Goal: Task Accomplishment & Management: Complete application form

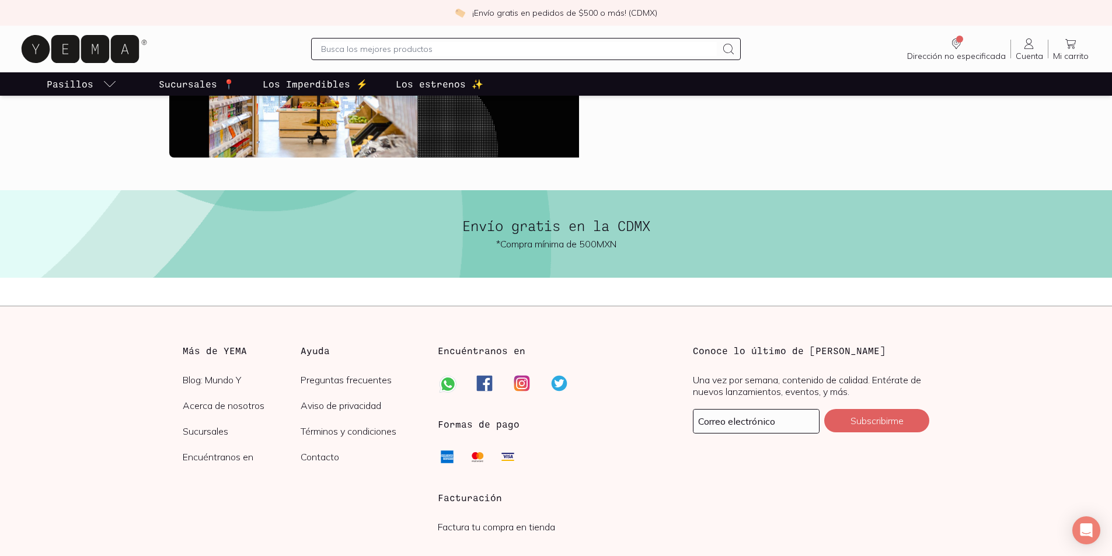
scroll to position [2766, 0]
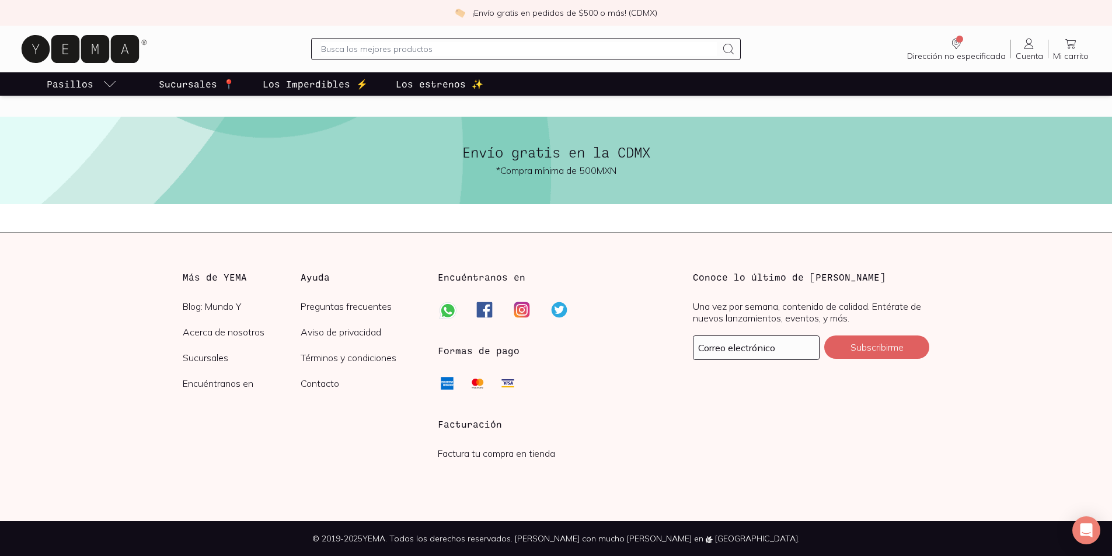
click at [485, 455] on link "Factura tu compra en tienda" at bounding box center [496, 454] width 117 height 12
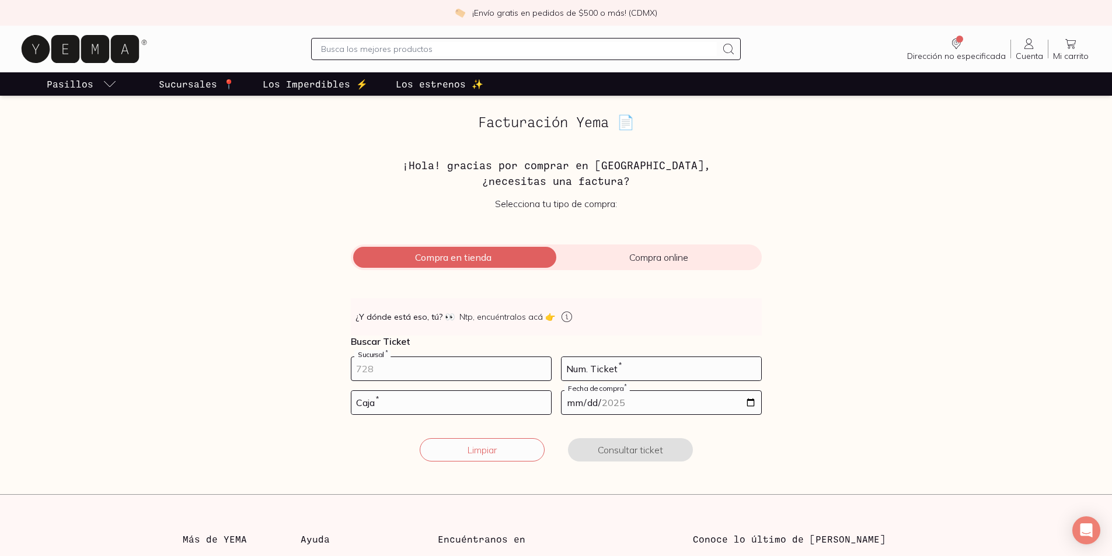
click at [424, 374] on input "number" at bounding box center [451, 368] width 200 height 23
type input "10002"
click at [470, 404] on input "number" at bounding box center [451, 402] width 200 height 23
type input "02"
click at [610, 368] on input "number" at bounding box center [662, 368] width 200 height 23
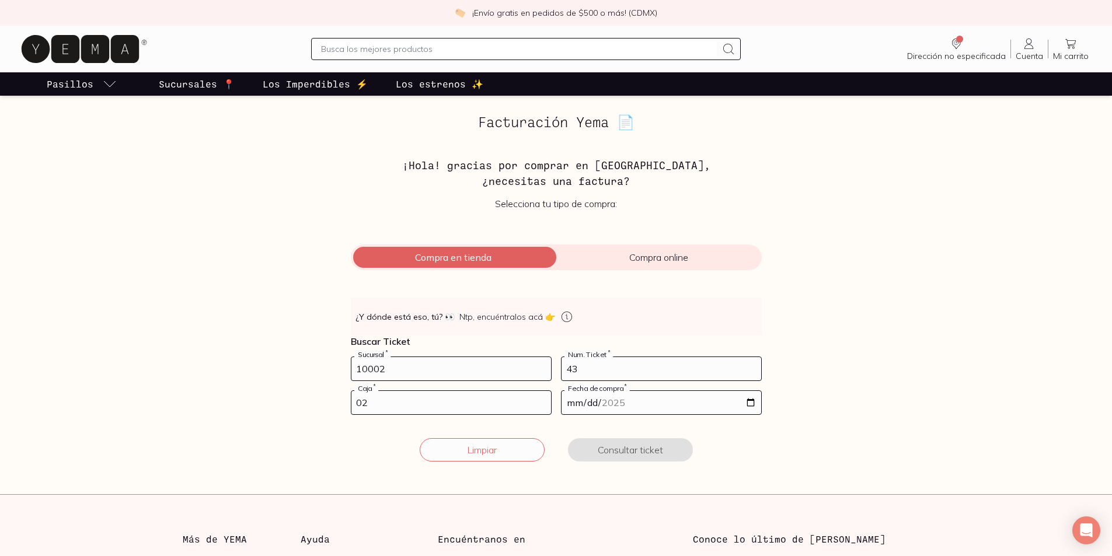
type input "43"
click at [751, 402] on input "date" at bounding box center [662, 402] width 200 height 23
type input "[DATE]"
click at [498, 439] on button "Limpiar" at bounding box center [482, 449] width 125 height 23
click at [493, 374] on input "number" at bounding box center [451, 368] width 200 height 23
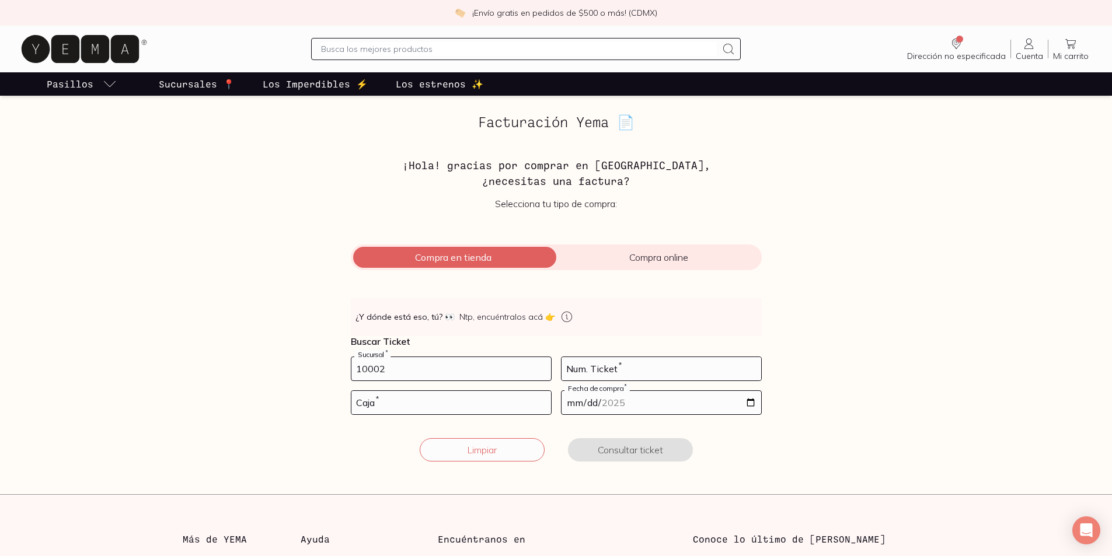
type input "10002"
click at [511, 390] on form "10002 Sucursal * Num. Ticket * Caja * Fecha de compra * Limpiar Consultar ticket" at bounding box center [556, 416] width 411 height 119
click at [508, 404] on input "number" at bounding box center [451, 402] width 200 height 23
type input "02"
click at [584, 368] on input "number" at bounding box center [662, 368] width 200 height 23
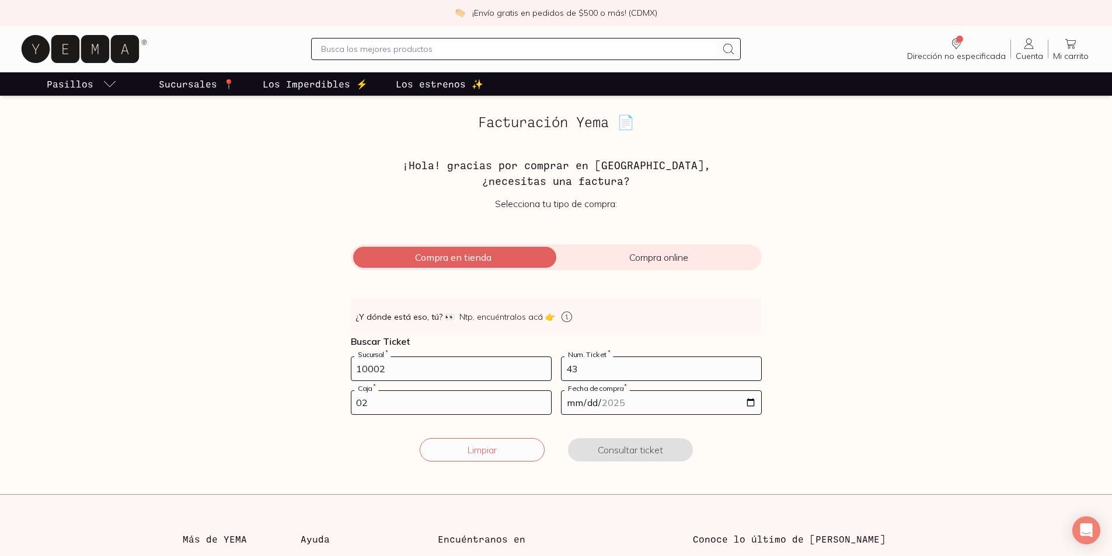
type input "43"
click at [751, 403] on input "date" at bounding box center [662, 402] width 200 height 23
type input "[DATE]"
click at [643, 447] on button "Consultar ticket" at bounding box center [630, 449] width 125 height 23
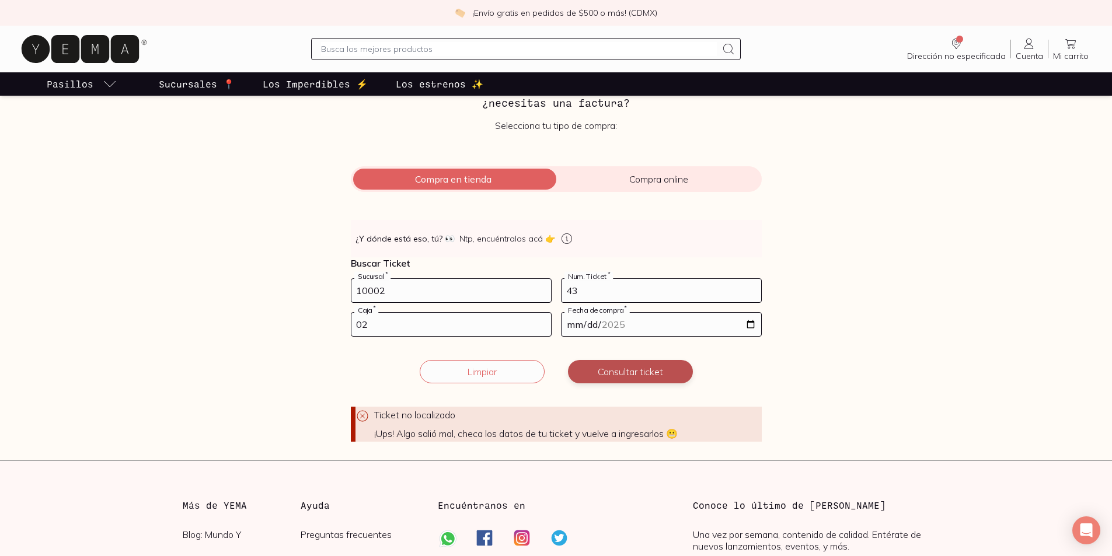
scroll to position [175, 0]
